Goal: Use online tool/utility

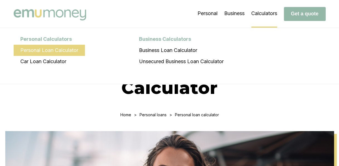
click at [67, 51] on li "Personal Loan Calculator" at bounding box center [49, 50] width 71 height 11
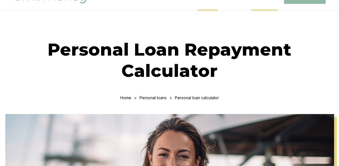
scroll to position [19, 0]
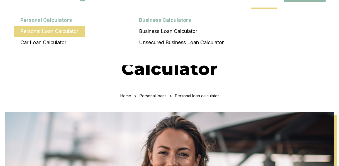
click at [71, 30] on li "Personal Loan Calculator" at bounding box center [49, 31] width 71 height 11
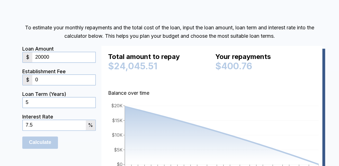
scroll to position [292, 0]
click at [54, 59] on input "20000" at bounding box center [63, 57] width 63 height 10
type input "2"
type input "18437"
click at [78, 76] on input "0" at bounding box center [63, 79] width 63 height 10
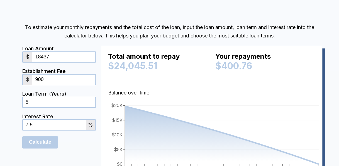
type input "900"
click at [55, 119] on div "7.5 %" at bounding box center [59, 124] width 74 height 11
click at [55, 127] on input "7.5" at bounding box center [54, 125] width 63 height 10
type input "7"
type input "6"
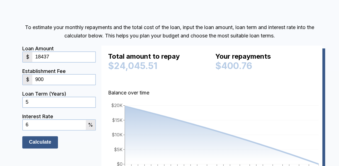
click at [45, 140] on input "Calculate" at bounding box center [40, 142] width 36 height 12
